Goal: Information Seeking & Learning: Learn about a topic

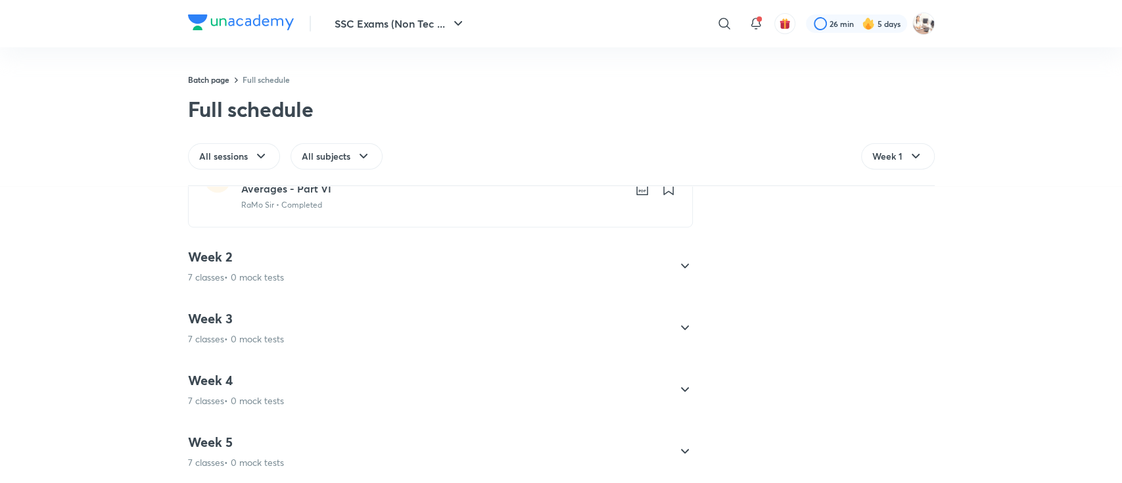
scroll to position [626, 0]
click at [681, 323] on icon at bounding box center [685, 329] width 16 height 16
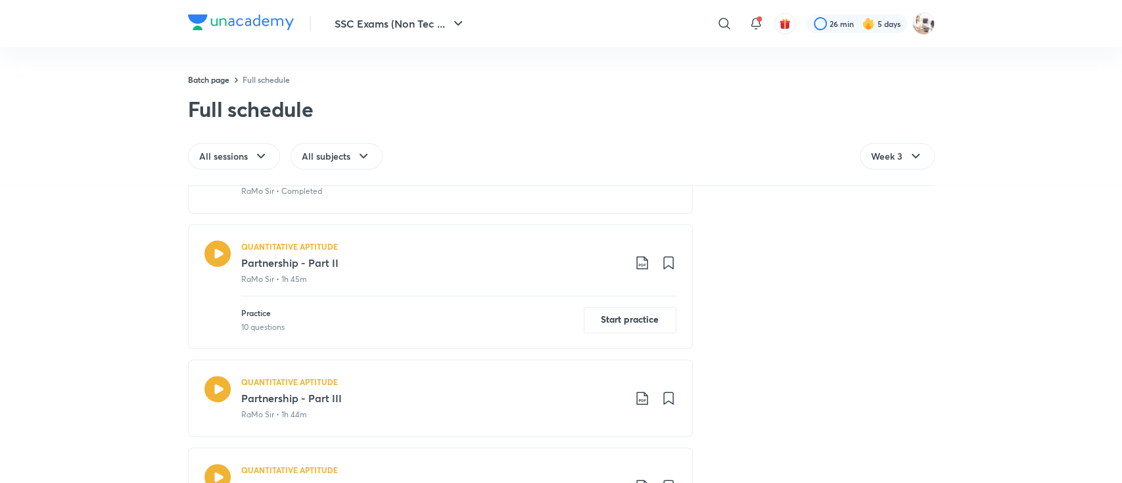
scroll to position [323, 0]
click at [339, 322] on div "Practice 10 questions Start practice" at bounding box center [458, 315] width 435 height 37
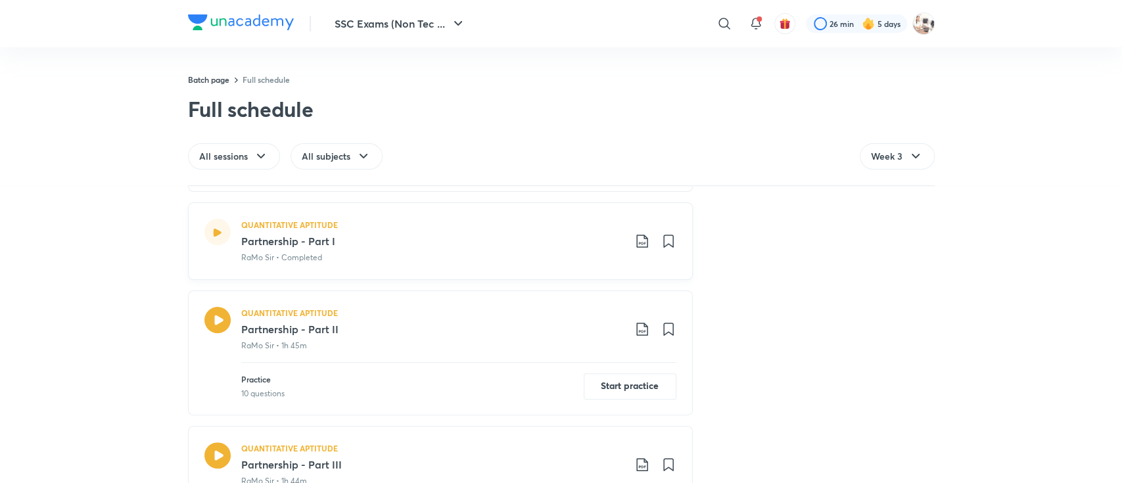
scroll to position [258, 0]
click at [217, 327] on icon at bounding box center [217, 320] width 26 height 26
